Goal: Information Seeking & Learning: Learn about a topic

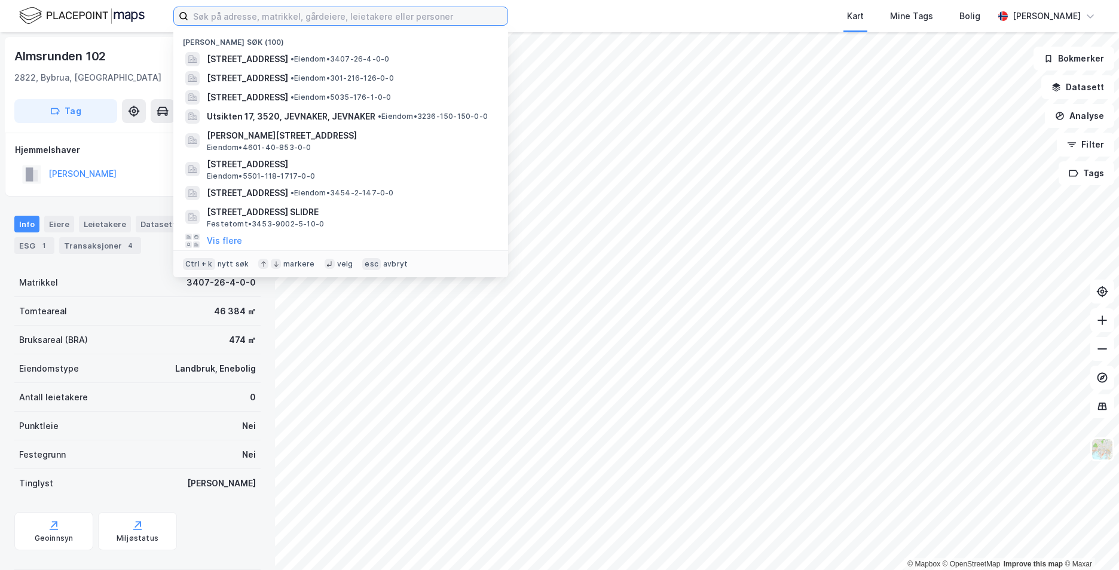
click at [295, 22] on input at bounding box center [347, 16] width 319 height 18
paste input "[STREET_ADDRESS]"
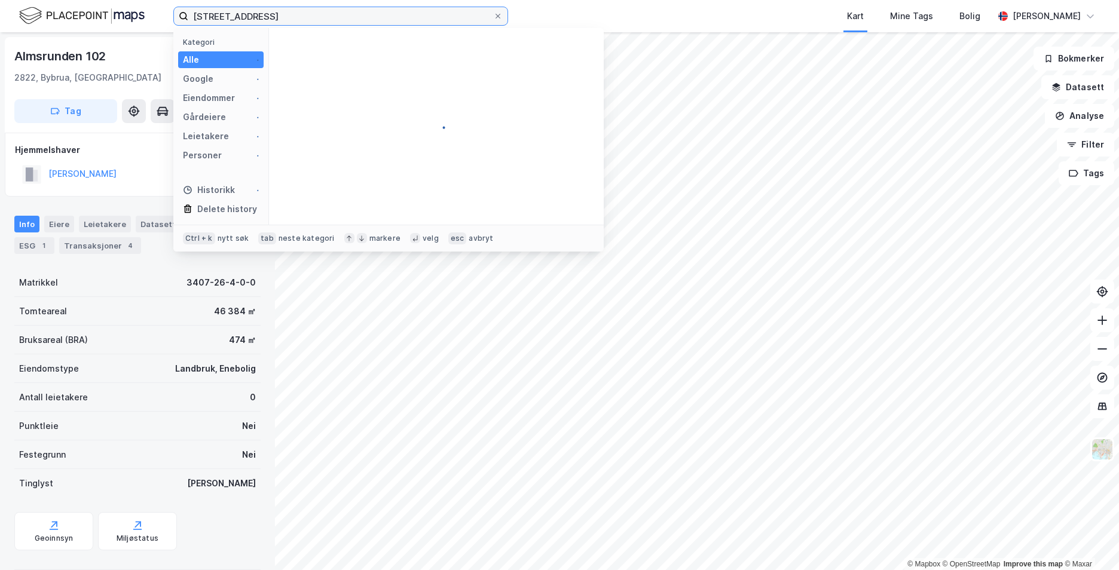
type input "[STREET_ADDRESS]"
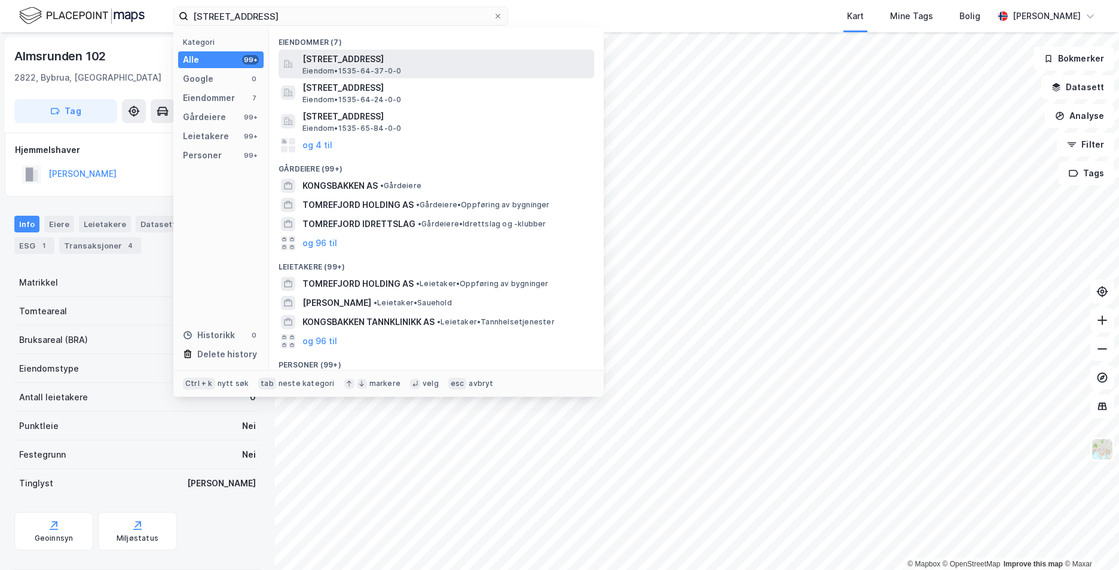
click at [378, 64] on span "[STREET_ADDRESS]" at bounding box center [446, 59] width 287 height 14
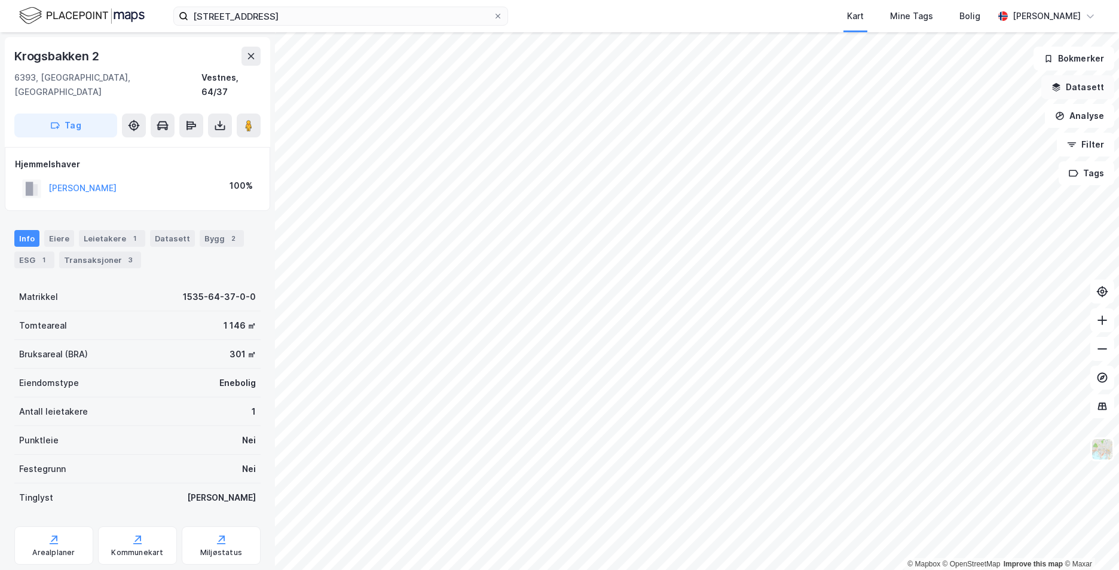
click at [1069, 89] on button "Datasett" at bounding box center [1077, 87] width 73 height 24
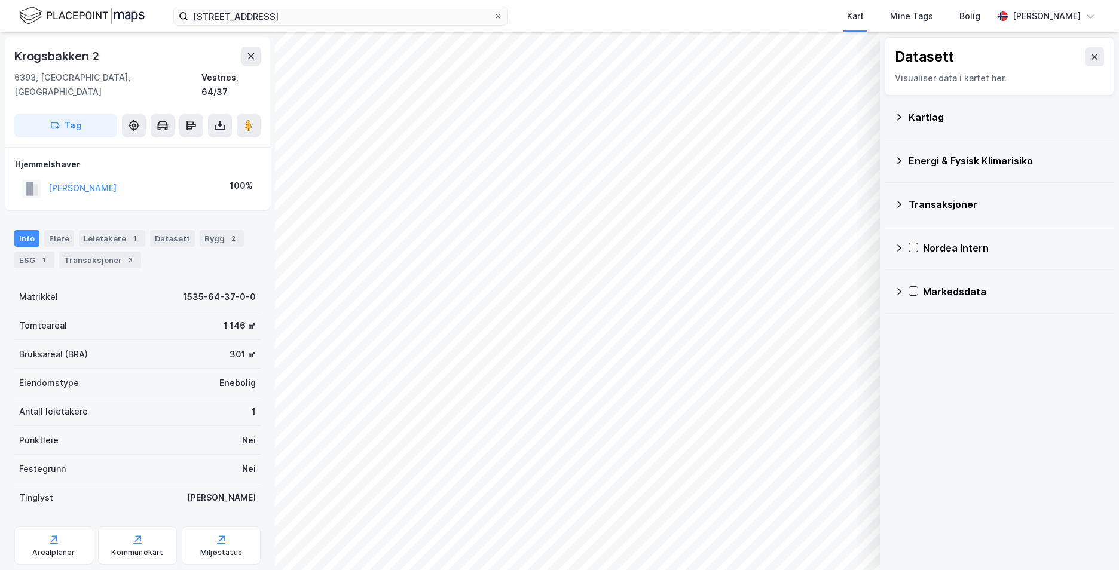
click at [897, 119] on icon at bounding box center [899, 117] width 10 height 10
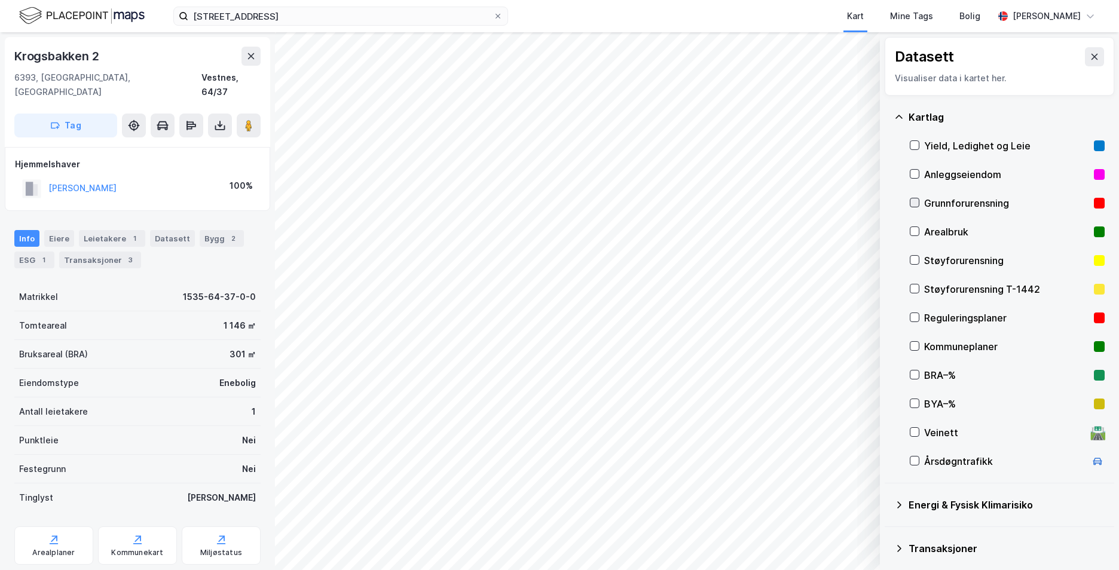
click at [915, 204] on icon at bounding box center [915, 203] width 7 height 4
click at [899, 113] on icon at bounding box center [899, 117] width 10 height 10
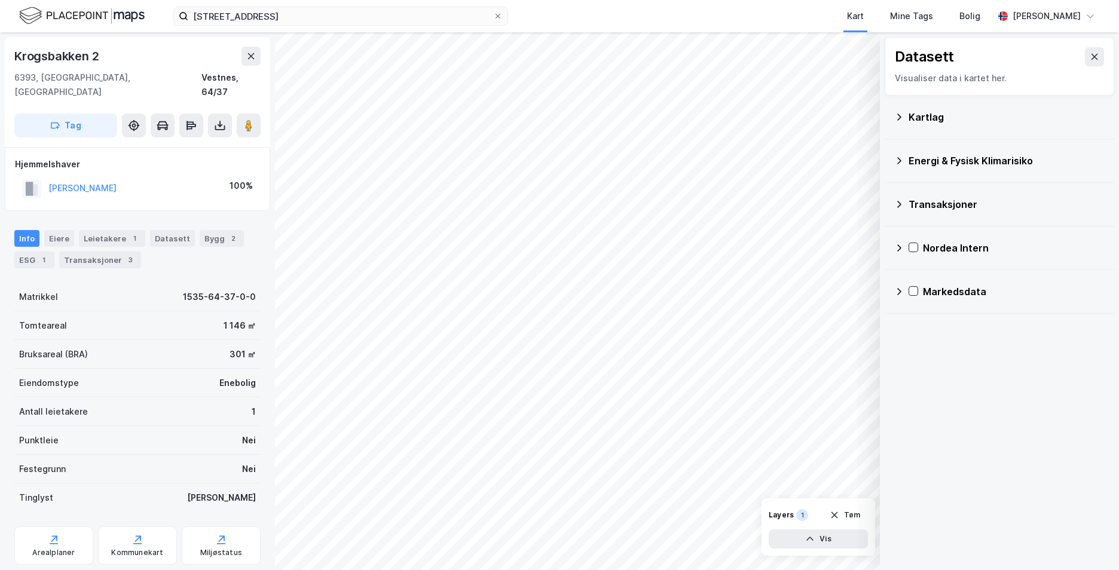
click at [898, 161] on icon at bounding box center [899, 161] width 10 height 10
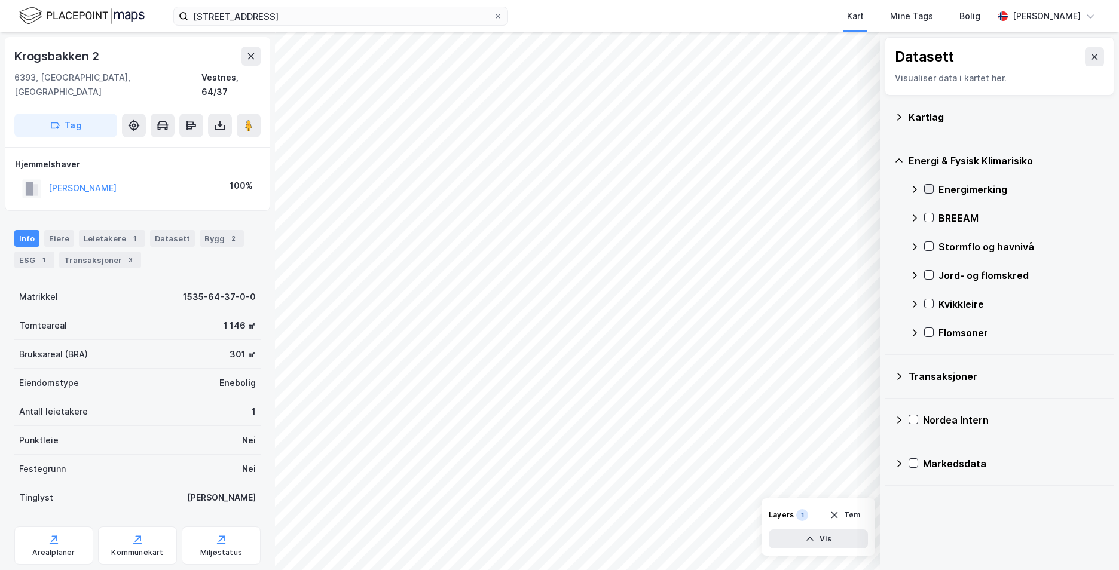
click at [932, 185] on icon at bounding box center [929, 189] width 8 height 8
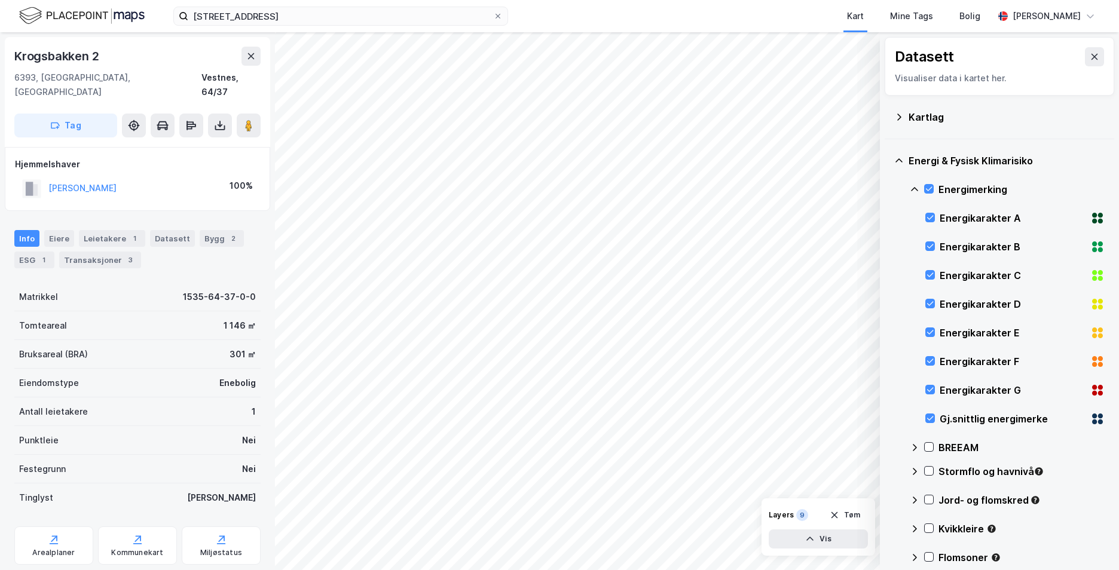
click at [899, 160] on icon at bounding box center [899, 161] width 10 height 10
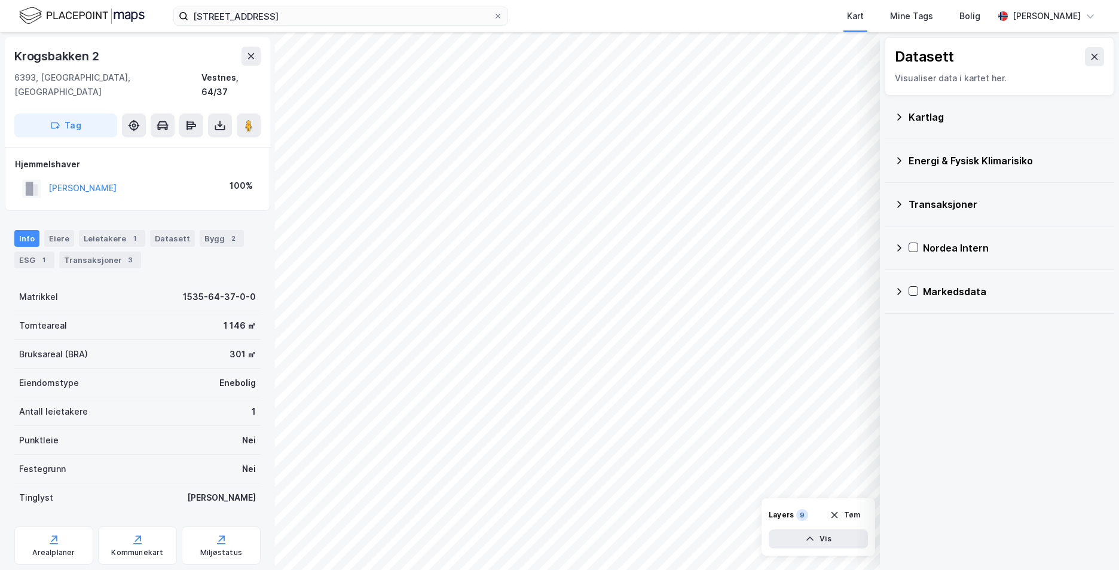
click at [899, 156] on icon at bounding box center [899, 161] width 10 height 10
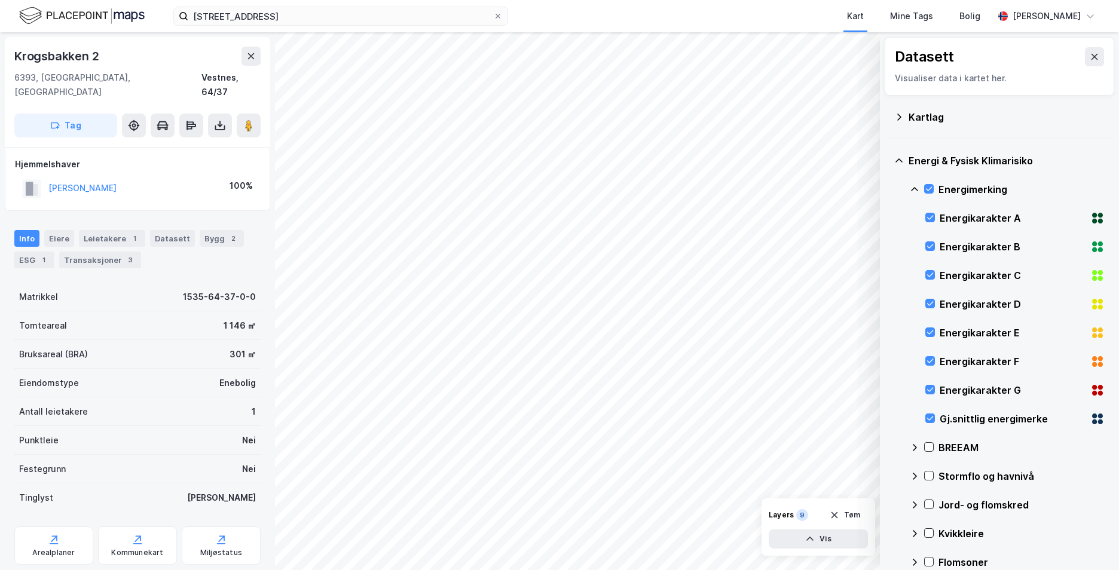
click at [912, 188] on icon at bounding box center [915, 190] width 10 height 10
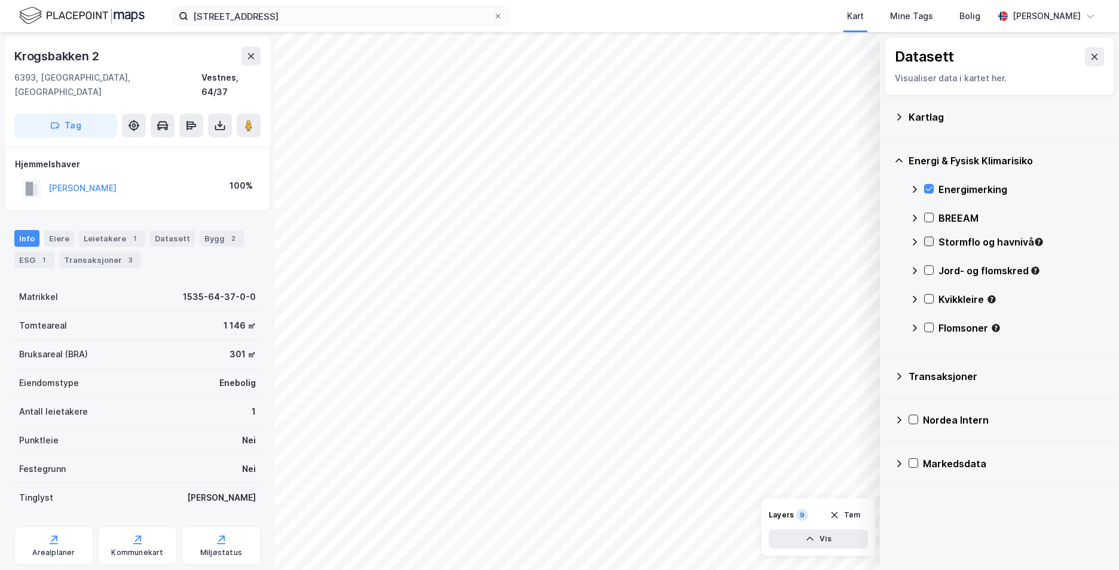
click at [924, 242] on div at bounding box center [929, 242] width 10 height 10
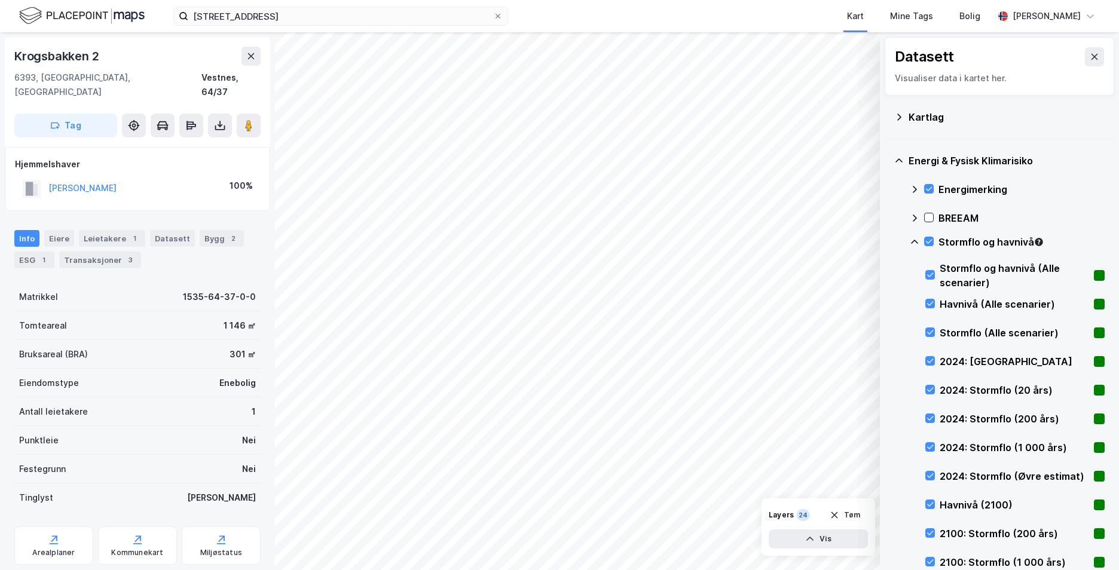
click at [916, 243] on icon at bounding box center [915, 242] width 10 height 10
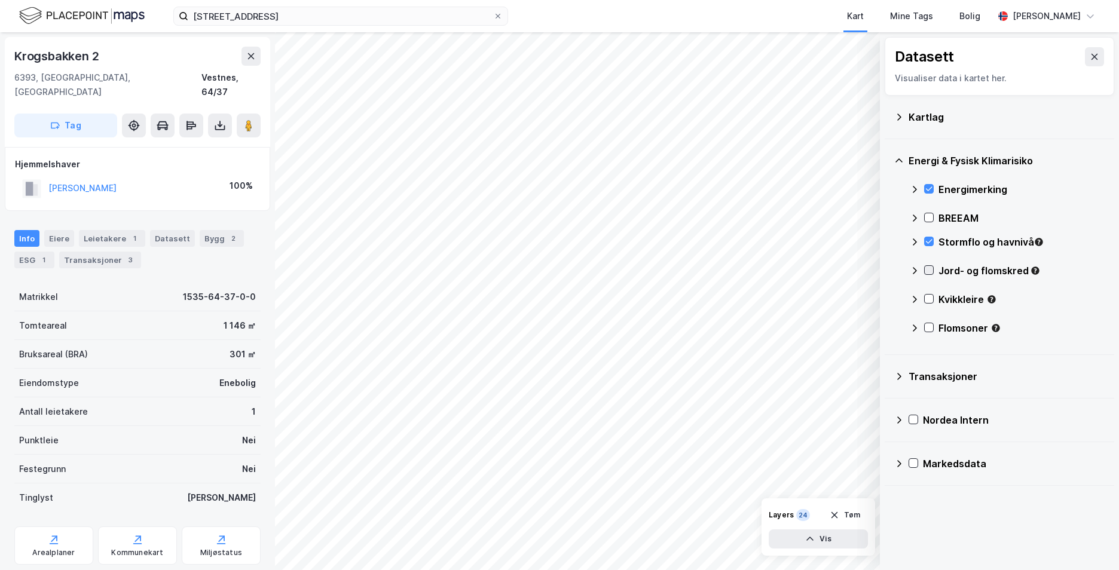
click at [928, 267] on icon at bounding box center [929, 270] width 8 height 8
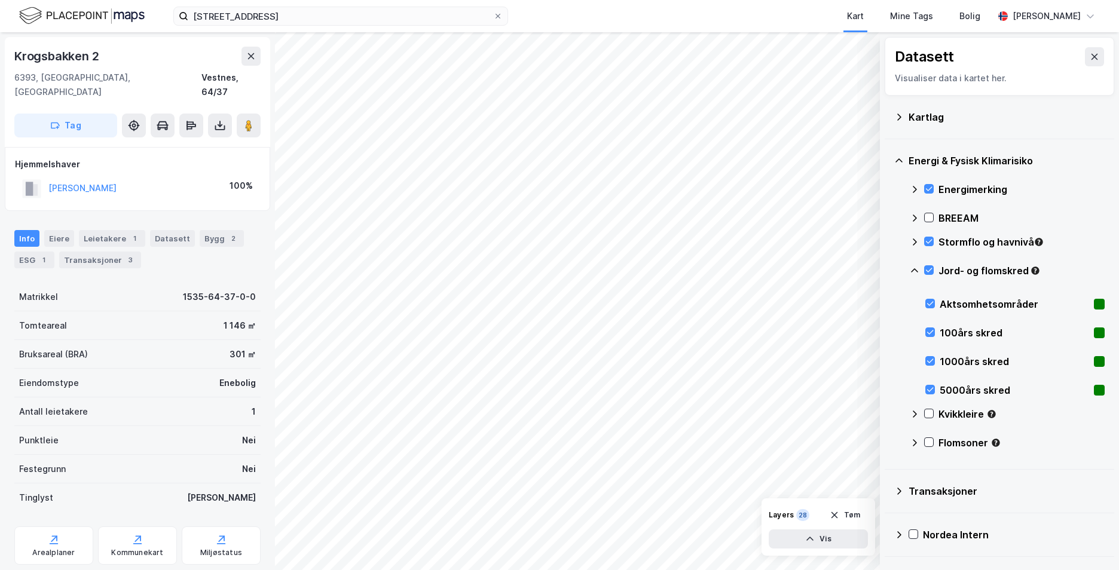
click at [913, 272] on icon at bounding box center [915, 271] width 10 height 10
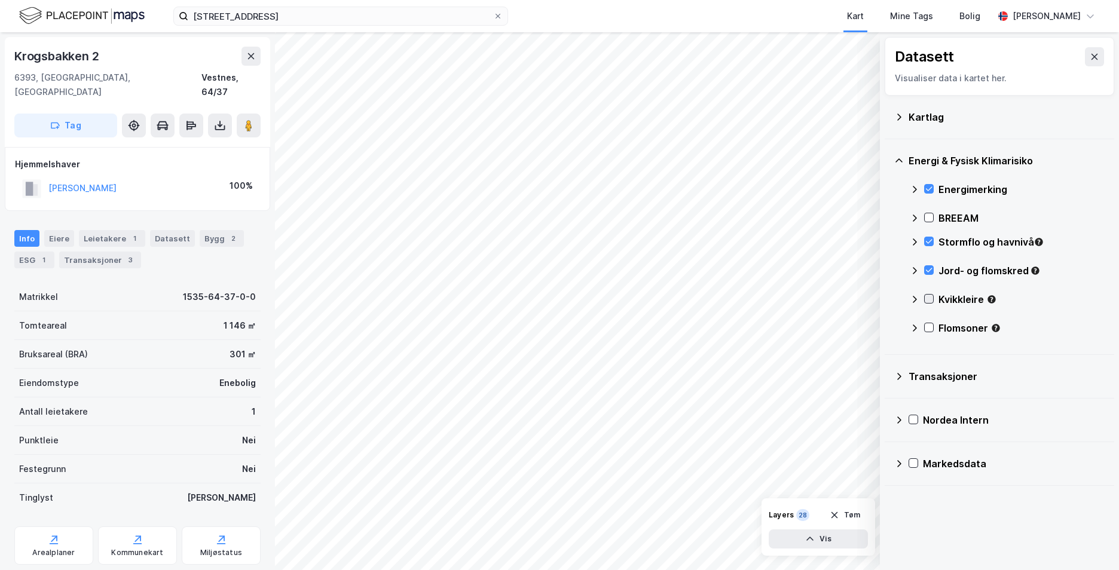
click at [929, 300] on icon at bounding box center [929, 299] width 7 height 4
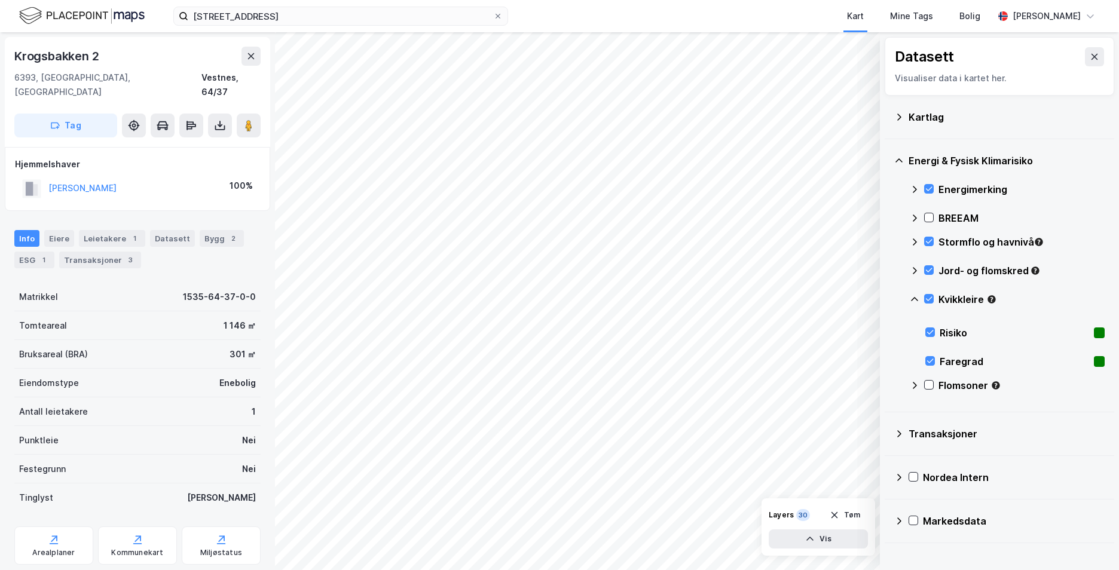
click at [913, 300] on icon at bounding box center [915, 300] width 10 height 10
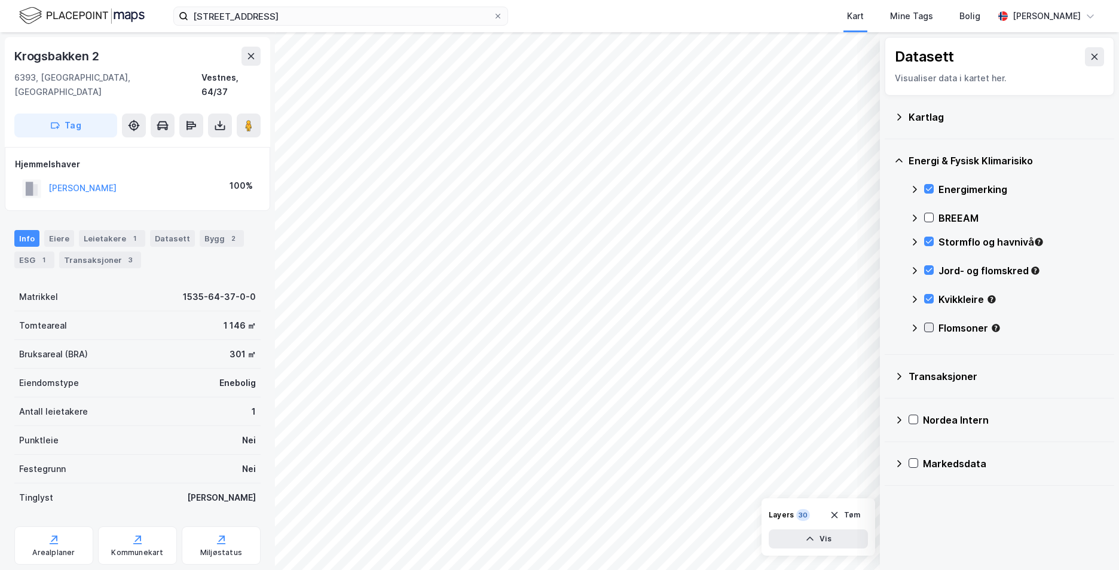
click at [928, 328] on icon at bounding box center [929, 327] width 8 height 8
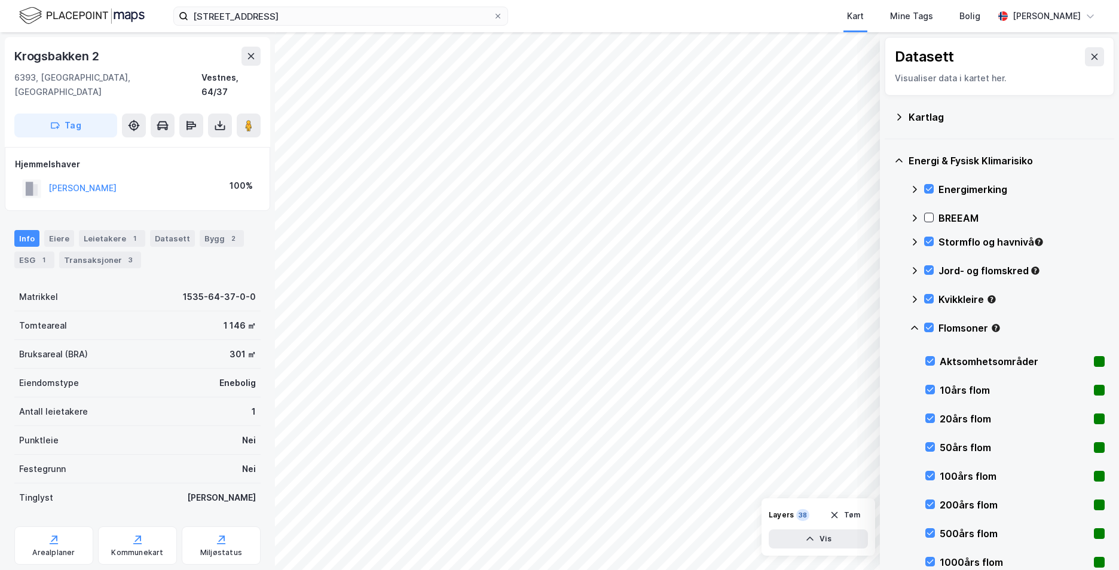
click at [913, 326] on icon at bounding box center [915, 328] width 10 height 10
